Goal: Information Seeking & Learning: Learn about a topic

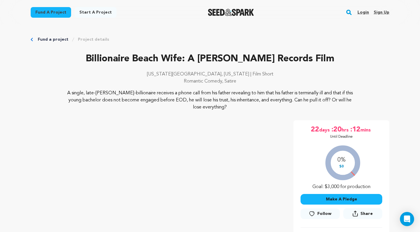
click at [219, 11] on img "Seed&Spark Homepage" at bounding box center [231, 12] width 46 height 7
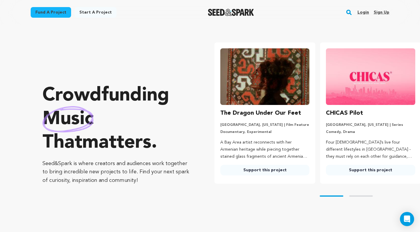
click at [53, 15] on link "Fund a project" at bounding box center [51, 12] width 40 height 11
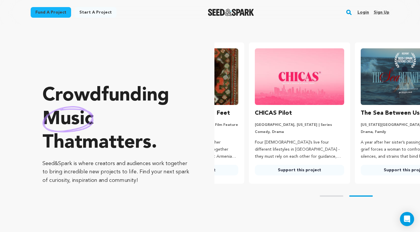
scroll to position [0, 110]
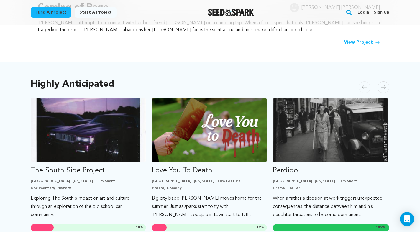
scroll to position [290, 0]
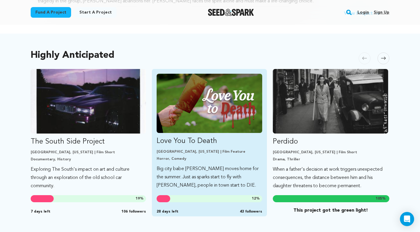
click at [213, 139] on p "Love You To Death" at bounding box center [210, 141] width 106 height 9
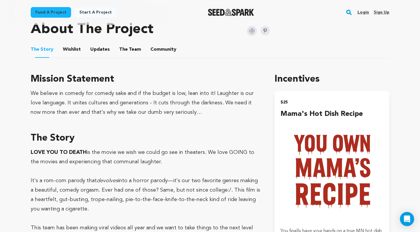
scroll to position [284, 0]
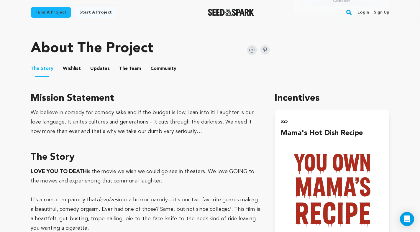
click at [101, 68] on button "Updates" at bounding box center [100, 70] width 14 height 14
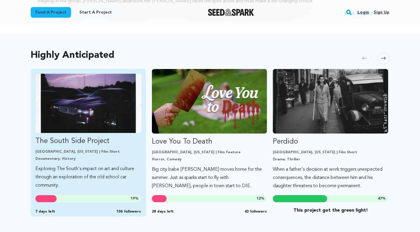
scroll to position [290, 0]
click at [98, 94] on img "Fund The South Side Project" at bounding box center [88, 103] width 106 height 59
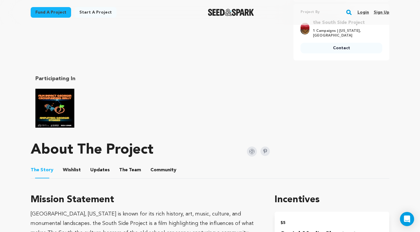
scroll to position [252, 0]
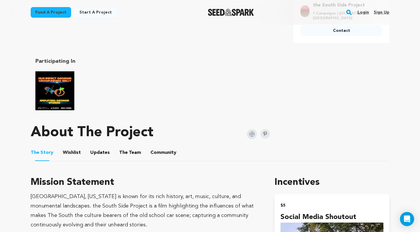
click at [97, 152] on button "Updates" at bounding box center [100, 154] width 14 height 14
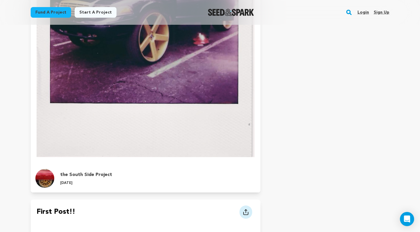
scroll to position [3426, 0]
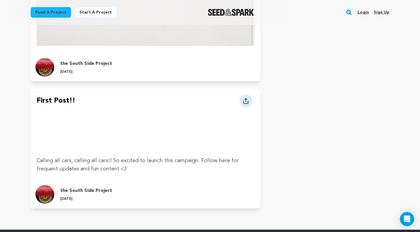
click at [215, 10] on img "Seed&Spark Homepage" at bounding box center [231, 12] width 46 height 7
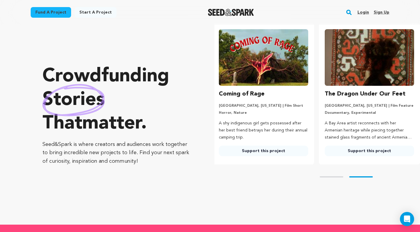
scroll to position [0, 110]
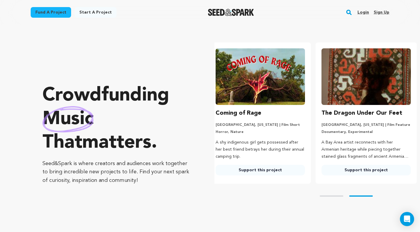
click at [57, 18] on div "Fund a project" at bounding box center [51, 13] width 40 height 13
click at [57, 15] on link "Fund a project" at bounding box center [51, 12] width 40 height 11
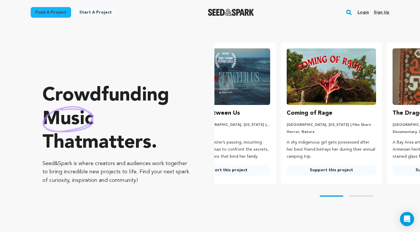
scroll to position [0, 1]
